Goal: Task Accomplishment & Management: Complete application form

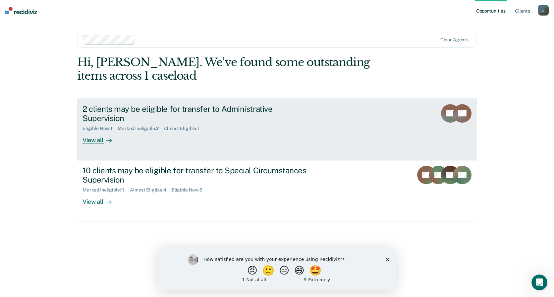
click at [113, 110] on div "2 clients may be eligible for transfer to Administrative Supervision" at bounding box center [198, 113] width 233 height 19
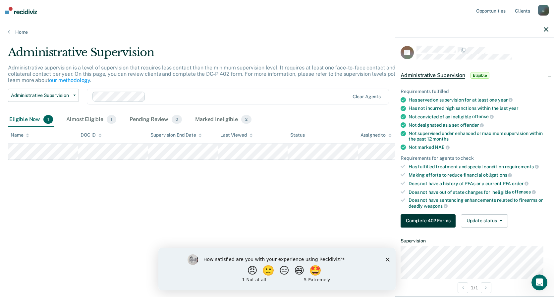
click at [434, 220] on button "Complete 402 Forms" at bounding box center [427, 221] width 55 height 13
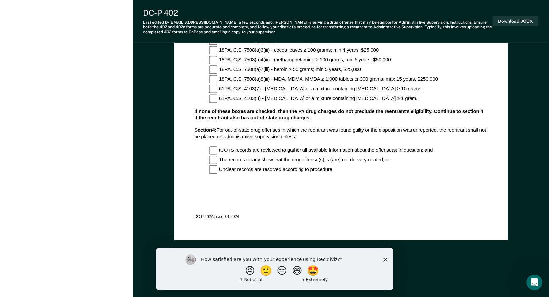
scroll to position [700, 0]
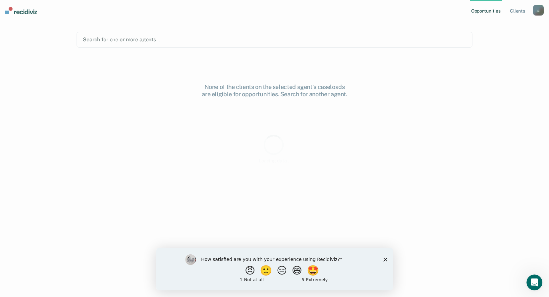
click at [384, 258] on icon "Close survey" at bounding box center [385, 260] width 4 height 4
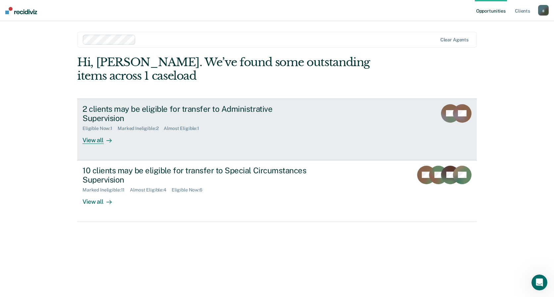
click at [116, 113] on div "2 clients may be eligible for transfer to Administrative Supervision" at bounding box center [198, 113] width 233 height 19
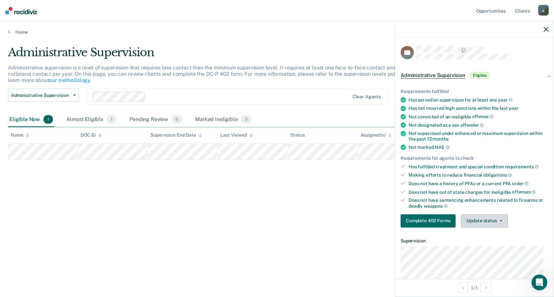
click at [475, 219] on button "Update status" at bounding box center [484, 221] width 47 height 13
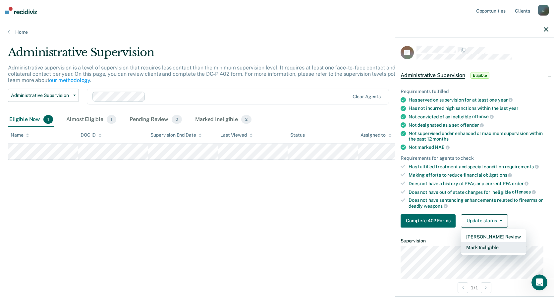
click at [479, 246] on button "Mark Ineligible" at bounding box center [493, 247] width 65 height 11
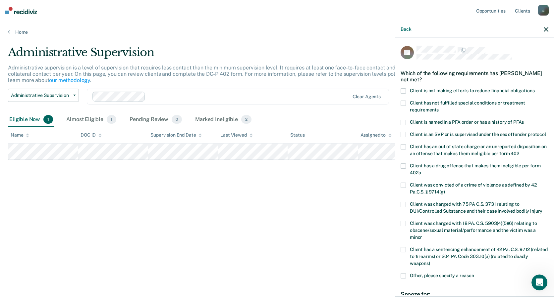
click at [424, 91] on span "Client is not making efforts to reduce financial obligations" at bounding box center [472, 90] width 125 height 5
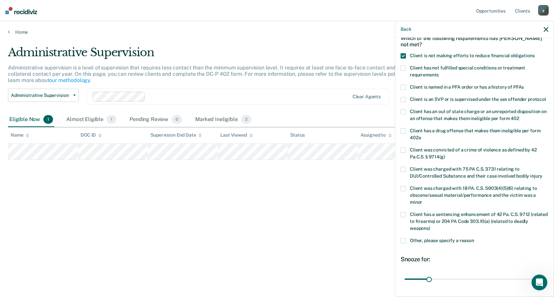
scroll to position [94, 0]
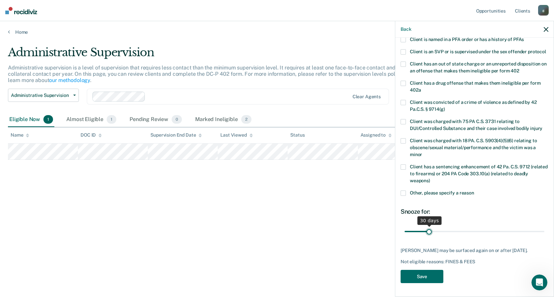
click at [429, 226] on input "range" at bounding box center [474, 232] width 140 height 12
drag, startPoint x: 429, startPoint y: 226, endPoint x: 449, endPoint y: 228, distance: 21.0
type input "60"
click at [449, 228] on input "range" at bounding box center [474, 232] width 140 height 12
click at [423, 279] on button "Save" at bounding box center [421, 277] width 43 height 14
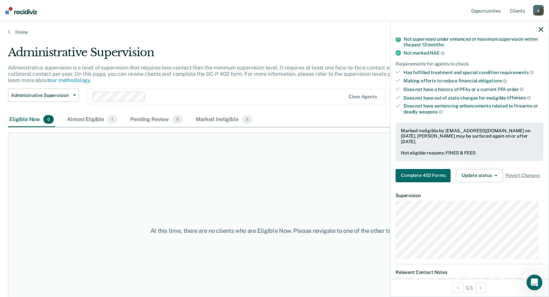
click at [98, 111] on div "Administrative Supervision Administrative Supervision Special Circumstances Sup…" at bounding box center [214, 101] width 412 height 24
click at [97, 118] on div "Almost Eligible 1" at bounding box center [92, 120] width 53 height 15
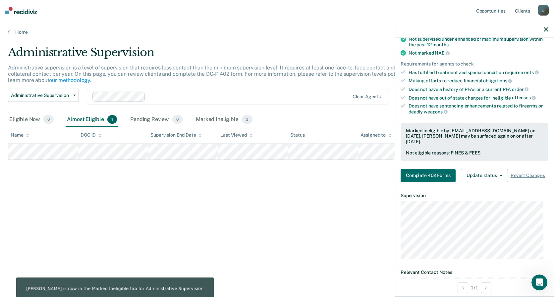
click at [549, 28] on div at bounding box center [474, 29] width 158 height 17
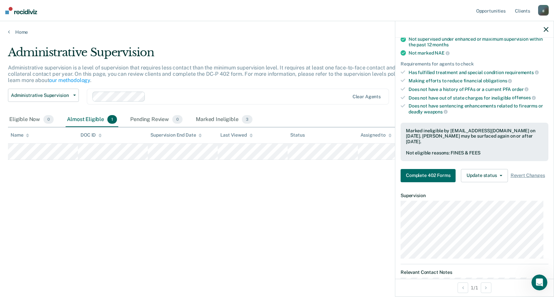
click at [545, 29] on icon "button" at bounding box center [546, 29] width 5 height 5
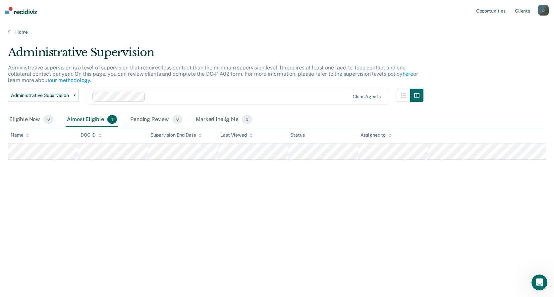
click at [22, 7] on img at bounding box center [21, 10] width 32 height 7
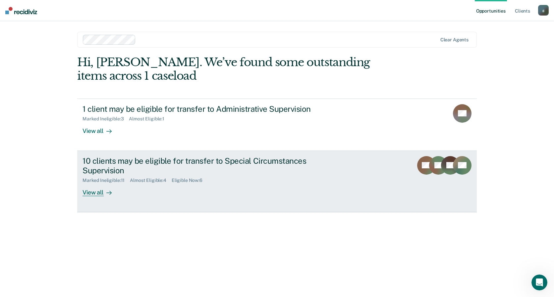
click at [145, 158] on div "10 clients may be eligible for transfer to Special Circumstances Supervision" at bounding box center [198, 165] width 233 height 19
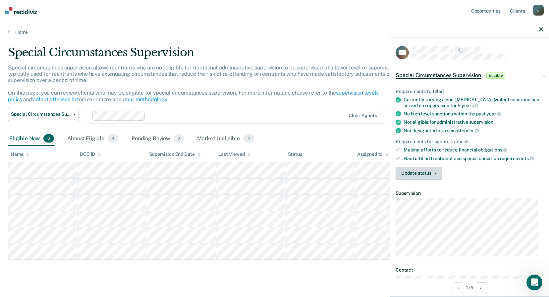
click at [415, 176] on button "Update status" at bounding box center [419, 173] width 47 height 13
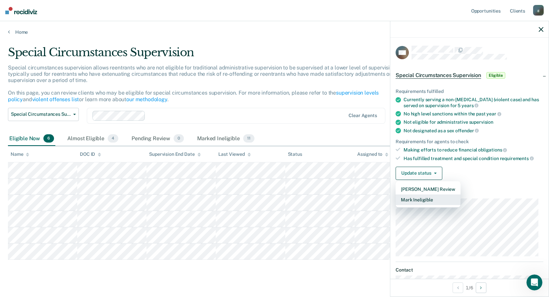
click at [442, 200] on button "Mark Ineligible" at bounding box center [428, 200] width 65 height 11
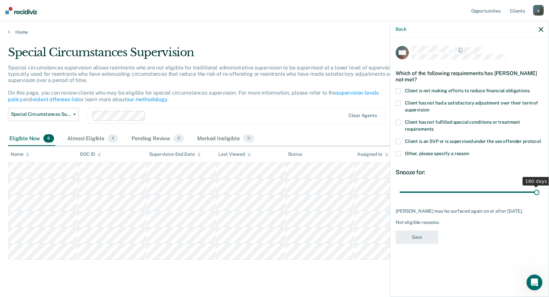
drag, startPoint x: 424, startPoint y: 191, endPoint x: 555, endPoint y: 190, distance: 130.8
type input "180"
click at [539, 190] on input "range" at bounding box center [469, 192] width 140 height 12
click at [422, 100] on span "Client has not had a satisfactory adjustment over their term of supervision" at bounding box center [471, 106] width 133 height 12
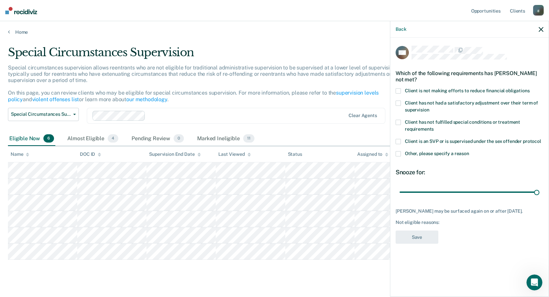
click at [422, 100] on span "Client has not had a satisfactory adjustment over their term of supervision" at bounding box center [471, 106] width 133 height 12
click at [410, 104] on span "Client has not had a satisfactory adjustment over their term of supervision" at bounding box center [471, 106] width 133 height 12
click at [417, 151] on span "Other, please specify a reason" at bounding box center [437, 153] width 64 height 5
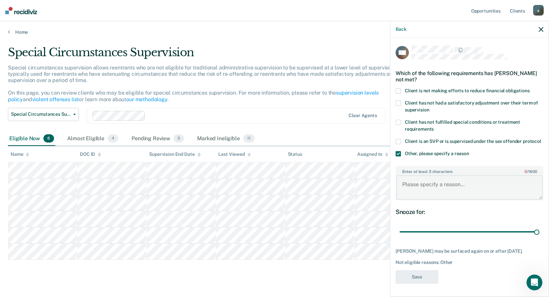
click at [414, 183] on textarea "Enter at least 3 characters 0 / 1600" at bounding box center [469, 188] width 146 height 25
type textarea "See VS entry from [DATE]-[DATE]"
click at [404, 277] on button "Save" at bounding box center [417, 278] width 43 height 14
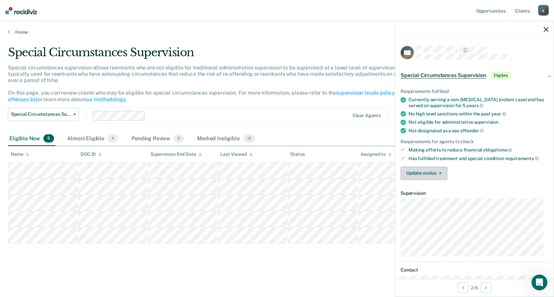
click at [428, 168] on button "Update status" at bounding box center [423, 173] width 47 height 13
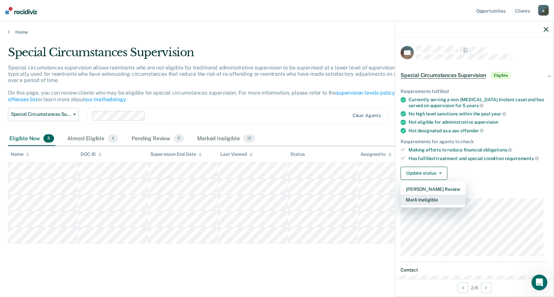
click at [427, 199] on button "Mark Ineligible" at bounding box center [432, 200] width 65 height 11
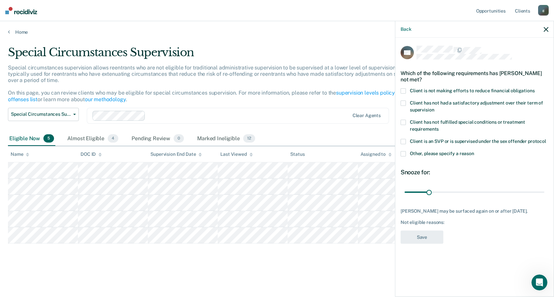
click at [427, 90] on span "Client is not making efforts to reduce financial obligations" at bounding box center [472, 90] width 125 height 5
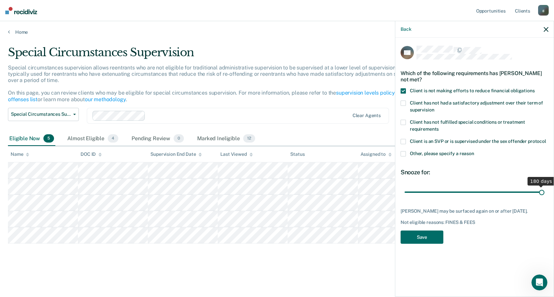
drag, startPoint x: 429, startPoint y: 191, endPoint x: 555, endPoint y: 191, distance: 125.5
type input "180"
click at [544, 191] on input "range" at bounding box center [474, 192] width 140 height 12
click at [412, 236] on button "Save" at bounding box center [421, 238] width 43 height 14
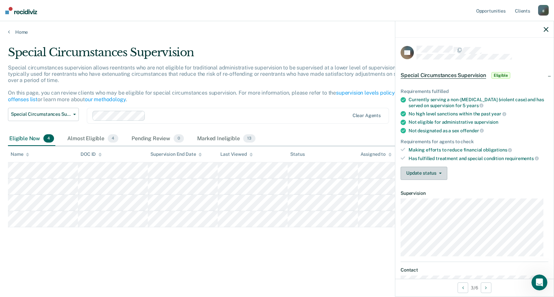
click at [420, 170] on button "Update status" at bounding box center [423, 173] width 47 height 13
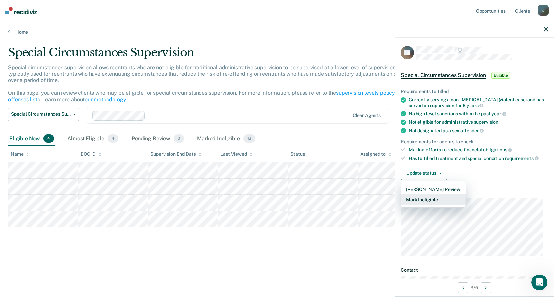
click at [443, 199] on button "Mark Ineligible" at bounding box center [432, 200] width 65 height 11
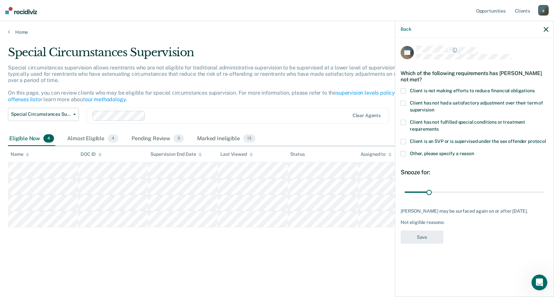
click at [418, 89] on span "Client is not making efforts to reduce financial obligations" at bounding box center [472, 90] width 125 height 5
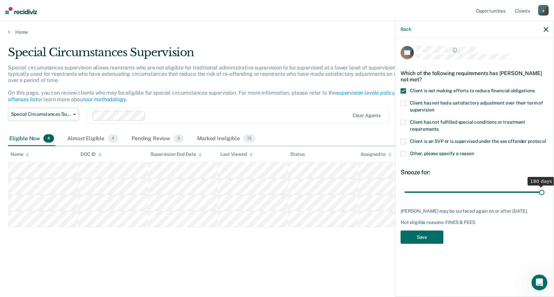
drag, startPoint x: 430, startPoint y: 193, endPoint x: 555, endPoint y: 199, distance: 124.7
type input "180"
click at [544, 198] on input "range" at bounding box center [474, 192] width 140 height 12
click at [433, 235] on button "Save" at bounding box center [421, 238] width 43 height 14
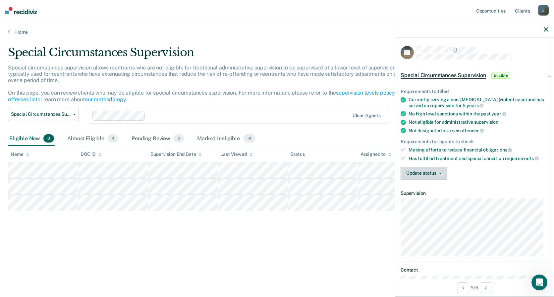
click at [427, 175] on button "Update status" at bounding box center [423, 173] width 47 height 13
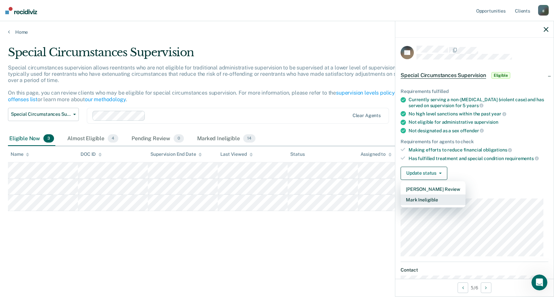
click at [420, 199] on button "Mark Ineligible" at bounding box center [432, 200] width 65 height 11
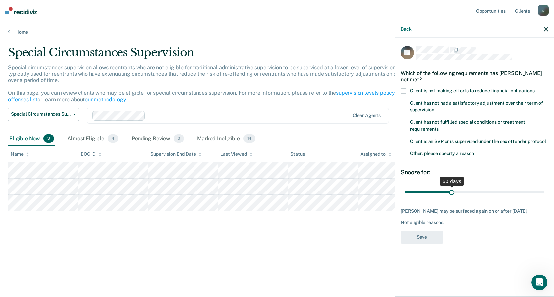
drag, startPoint x: 431, startPoint y: 193, endPoint x: 451, endPoint y: 194, distance: 20.6
type input "60"
click at [451, 194] on input "range" at bounding box center [474, 192] width 140 height 12
click at [440, 86] on div "Which of the following requirements has [PERSON_NAME] not met?" at bounding box center [474, 76] width 148 height 23
click at [437, 90] on span "Client is not making efforts to reduce financial obligations" at bounding box center [472, 90] width 125 height 5
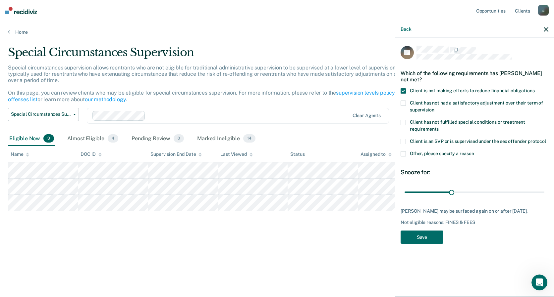
click at [446, 238] on div "EH Which of the following requirements has [PERSON_NAME] not met? Client is not…" at bounding box center [474, 147] width 148 height 203
drag, startPoint x: 430, startPoint y: 240, endPoint x: 428, endPoint y: 234, distance: 6.6
click at [430, 238] on button "Save" at bounding box center [421, 238] width 43 height 14
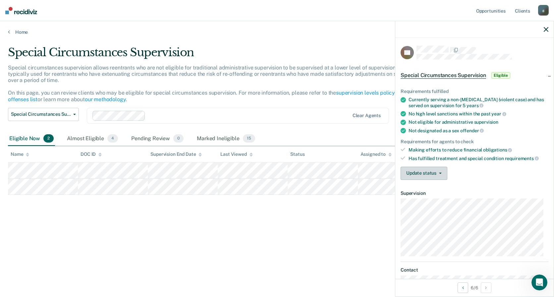
click at [439, 174] on button "Update status" at bounding box center [423, 173] width 47 height 13
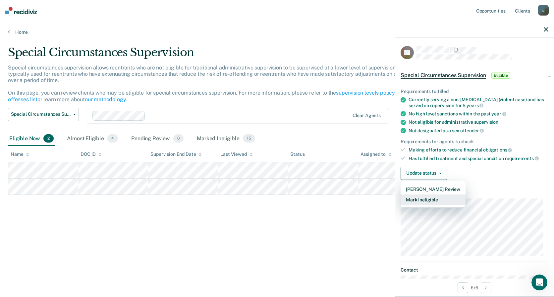
click at [425, 200] on button "Mark Ineligible" at bounding box center [432, 200] width 65 height 11
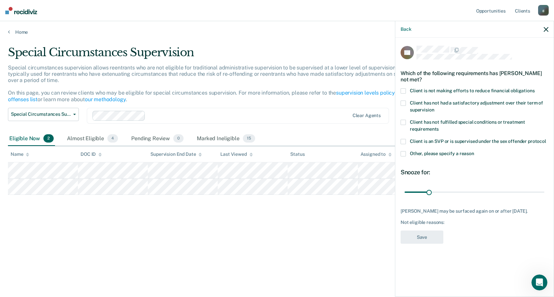
click at [454, 120] on span "Client has not fulfilled special conditions or treatment requirements" at bounding box center [467, 126] width 115 height 12
click at [408, 153] on label "Other, please specify a reason" at bounding box center [474, 154] width 148 height 7
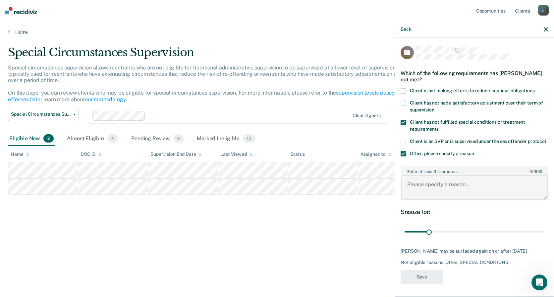
click at [435, 185] on textarea "Enter at least 3 characters 0 / 1600" at bounding box center [474, 188] width 146 height 25
type textarea "P needs BI Eval"
click at [427, 275] on button "Save" at bounding box center [421, 278] width 43 height 14
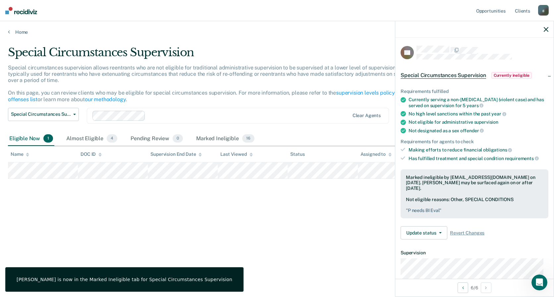
click at [20, 8] on img at bounding box center [21, 10] width 32 height 7
